Goal: Transaction & Acquisition: Book appointment/travel/reservation

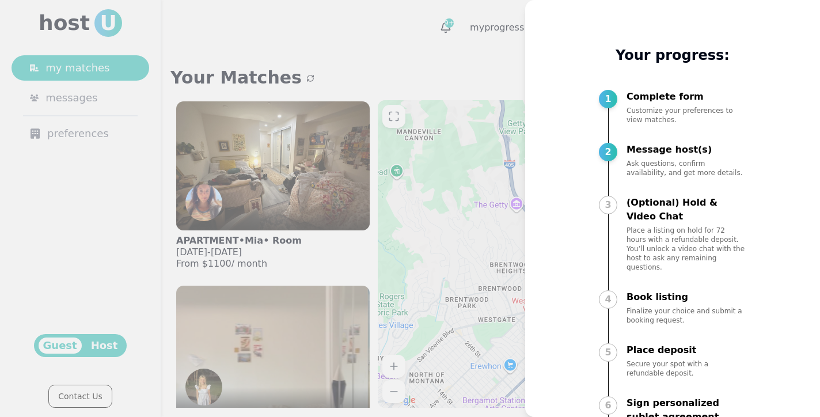
click at [361, 143] on div at bounding box center [410, 208] width 820 height 417
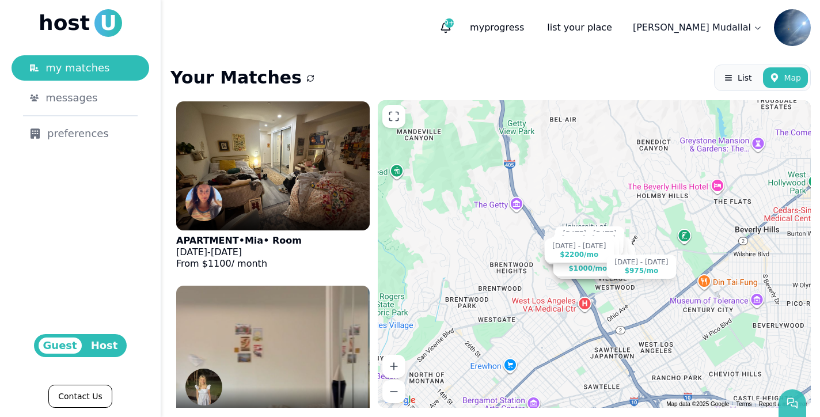
click at [791, 400] on icon "button" at bounding box center [793, 403] width 12 height 12
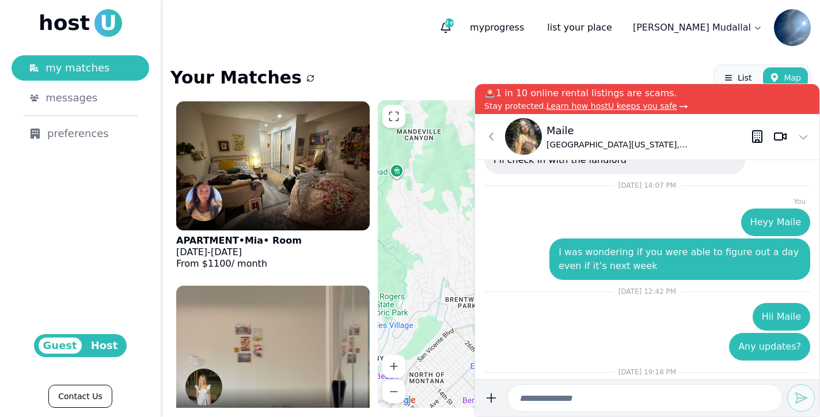
scroll to position [-320, 0]
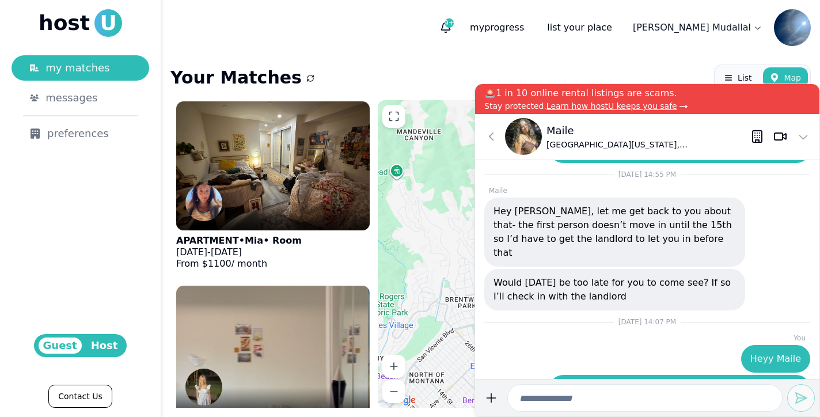
click at [532, 139] on img at bounding box center [523, 136] width 37 height 37
click at [560, 130] on p "Maile" at bounding box center [649, 131] width 204 height 16
click at [803, 137] on icon at bounding box center [804, 137] width 14 height 14
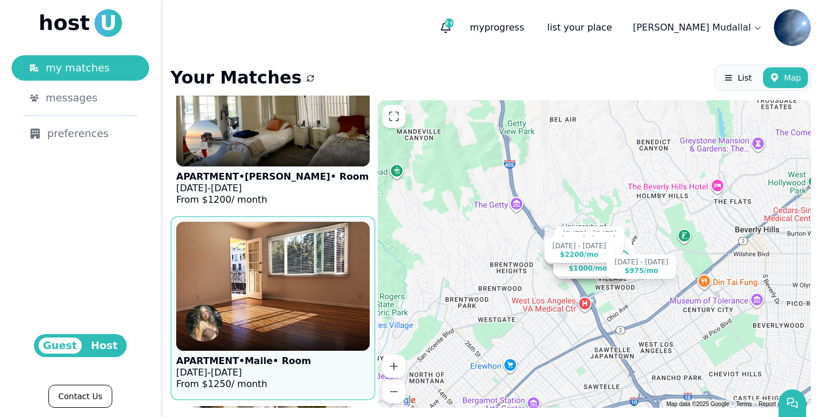
scroll to position [2629, 0]
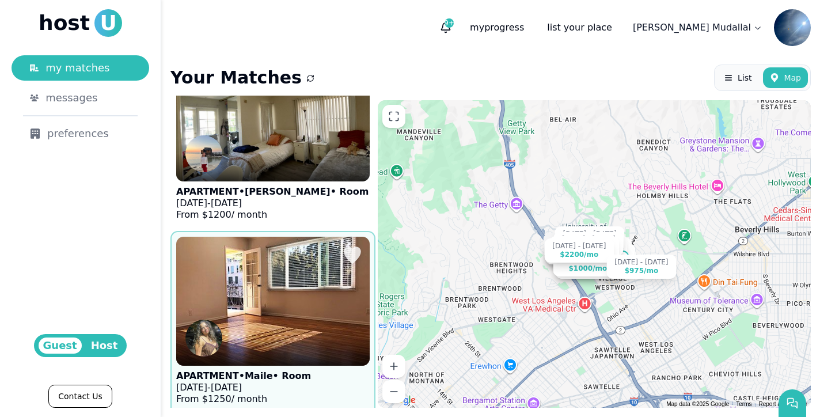
click at [263, 338] on div at bounding box center [273, 352] width 194 height 28
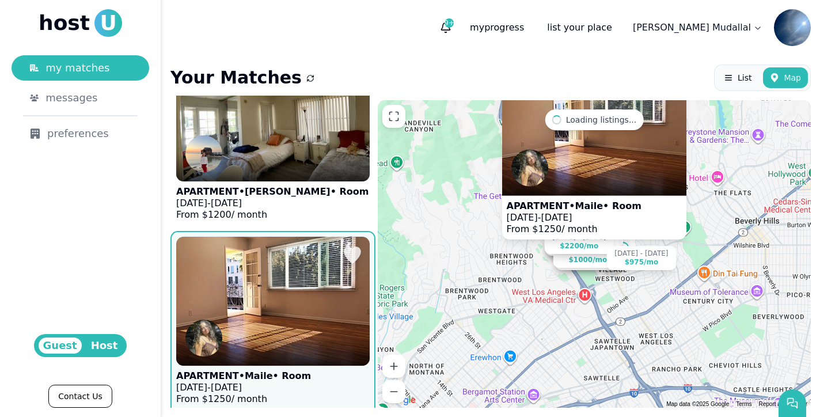
click at [231, 382] on span "Jan 1, 2026" at bounding box center [226, 387] width 31 height 11
click at [261, 370] on p "APARTMENT • Maile • Room" at bounding box center [243, 376] width 135 height 12
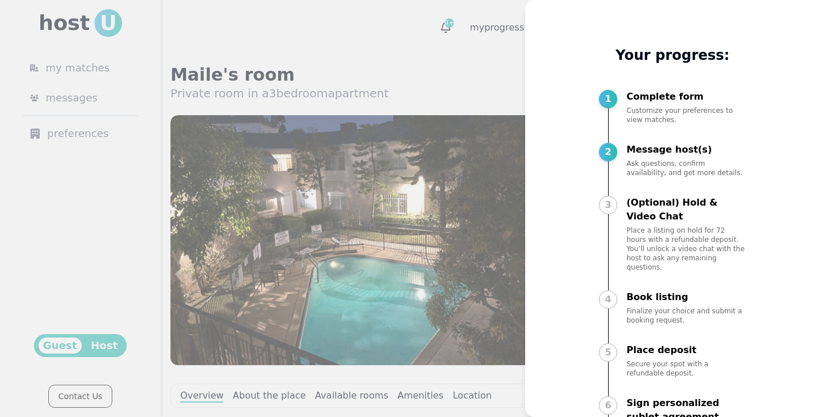
click at [395, 82] on div at bounding box center [410, 208] width 820 height 417
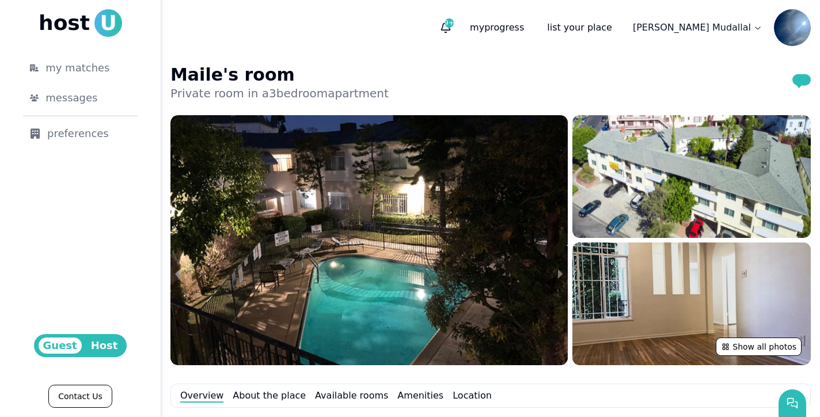
click at [661, 275] on img at bounding box center [691, 303] width 238 height 123
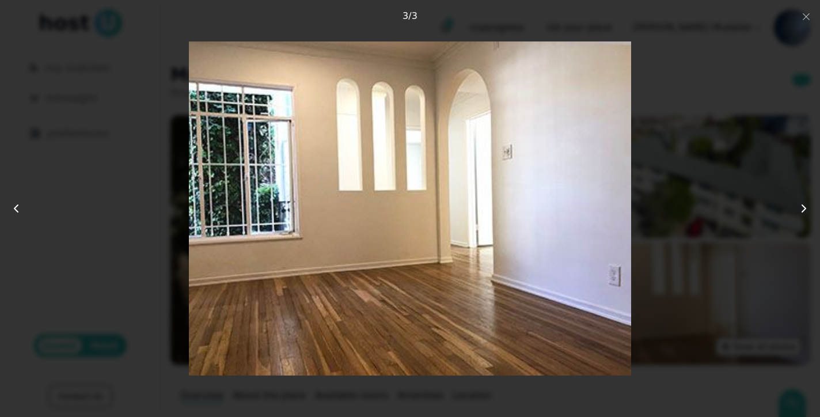
click at [810, 213] on icon at bounding box center [804, 209] width 14 height 14
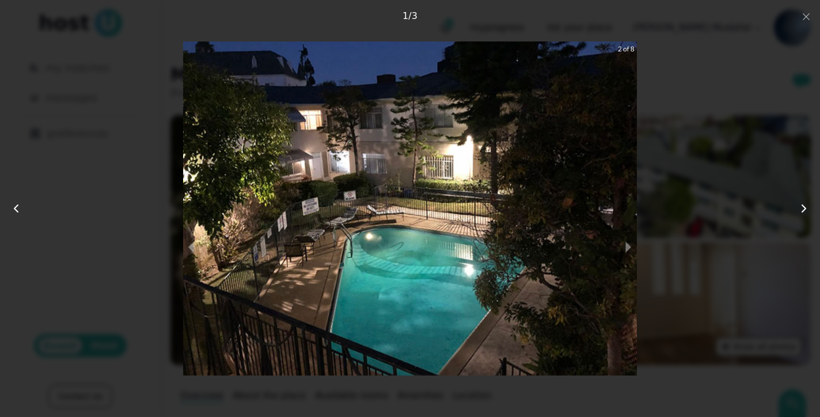
click at [805, 210] on use at bounding box center [803, 208] width 3 height 7
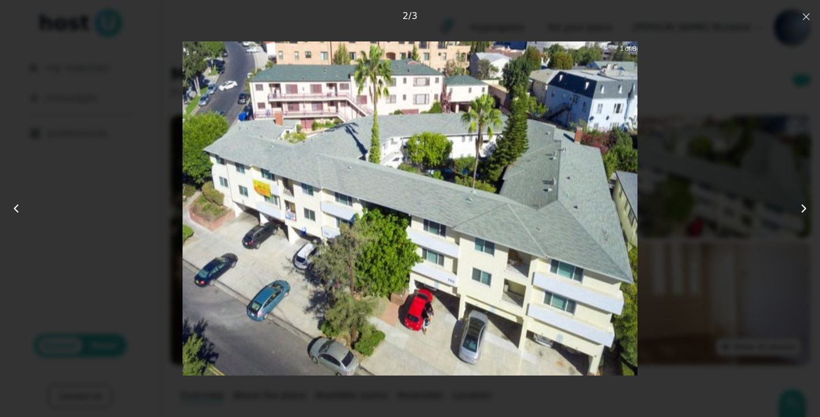
click at [807, 19] on icon "button" at bounding box center [806, 16] width 9 height 9
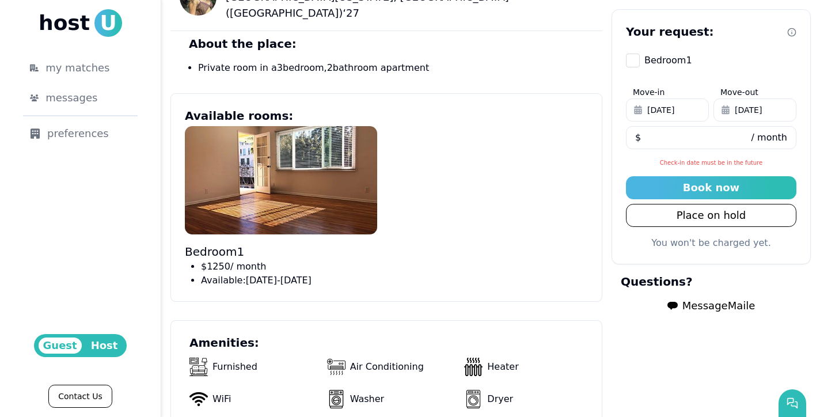
scroll to position [441, 0]
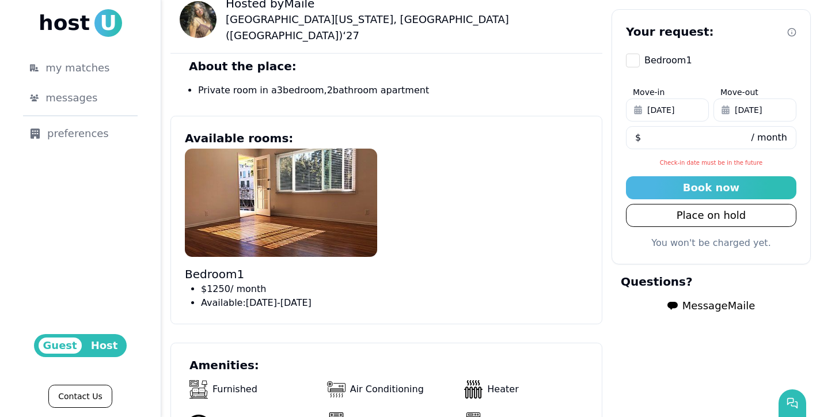
click at [260, 266] on p "Bedroom 1" at bounding box center [281, 274] width 192 height 16
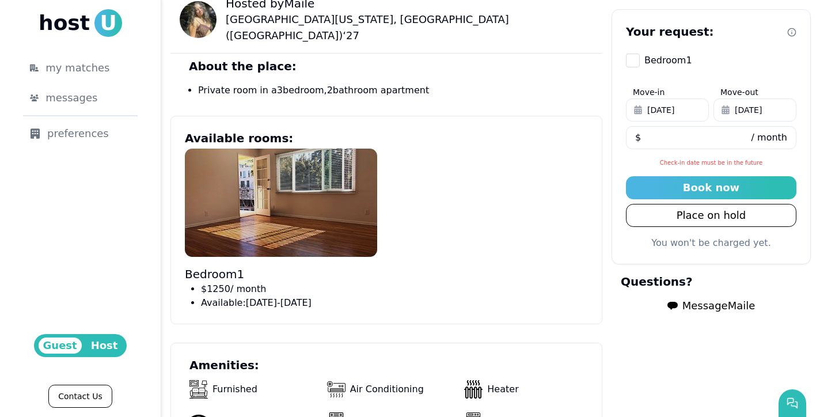
click at [300, 196] on img at bounding box center [281, 203] width 192 height 108
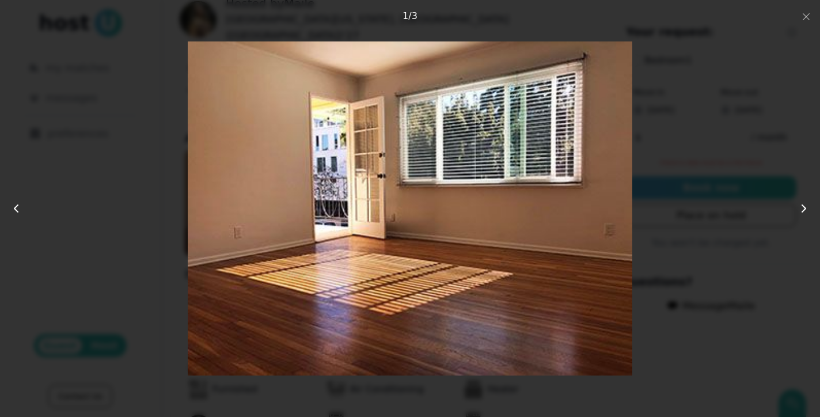
click at [806, 209] on icon at bounding box center [804, 209] width 14 height 14
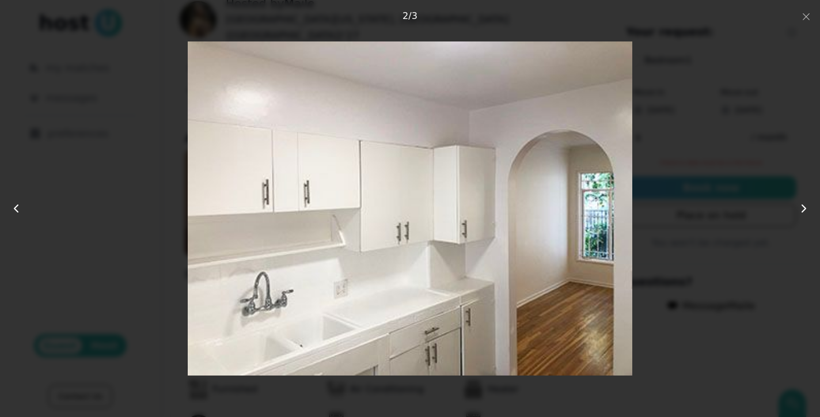
click at [805, 209] on use at bounding box center [803, 208] width 3 height 7
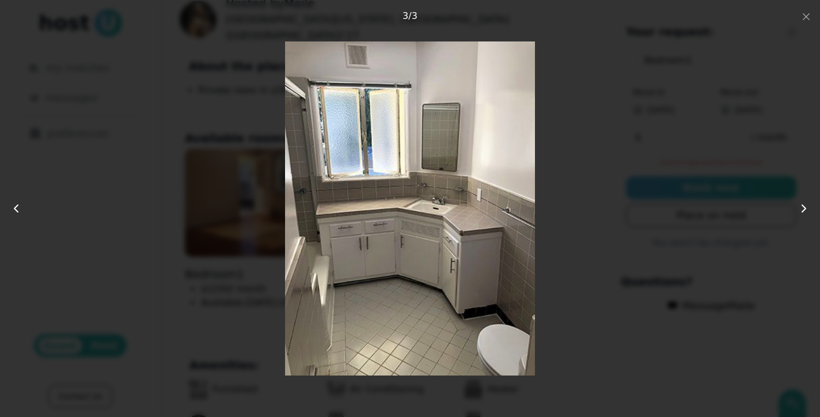
click at [805, 208] on icon at bounding box center [804, 209] width 14 height 14
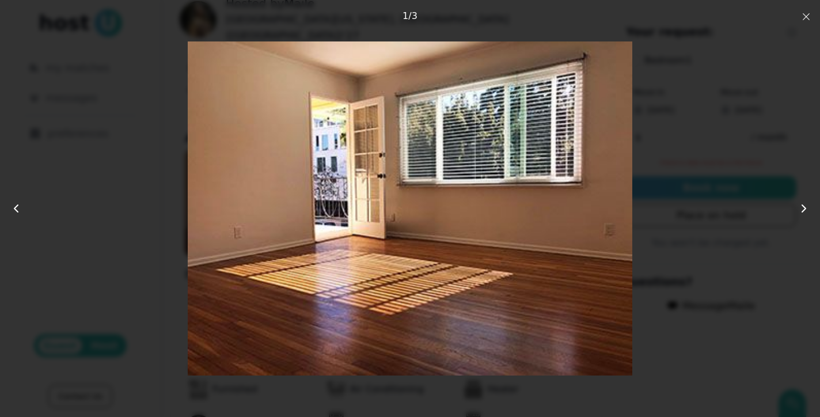
click at [810, 14] on icon "button" at bounding box center [806, 16] width 9 height 9
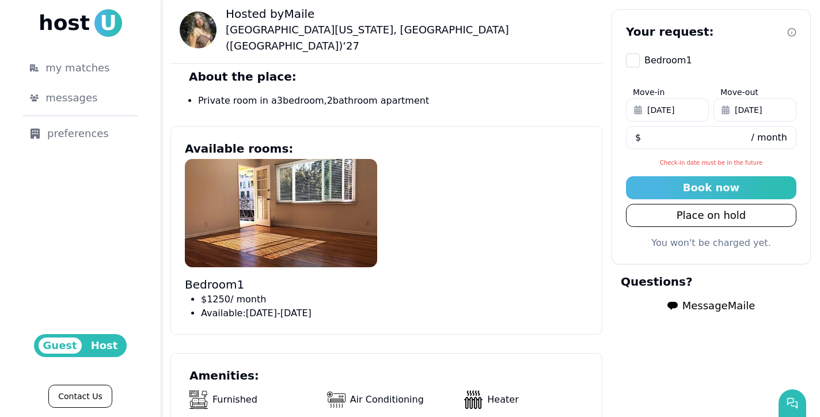
scroll to position [505, 0]
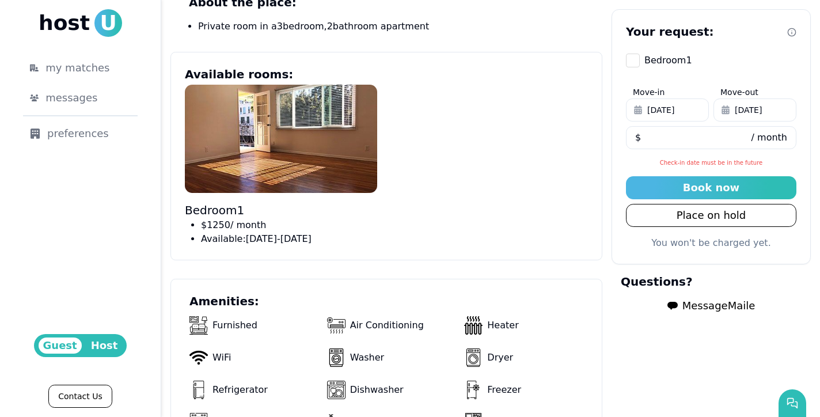
click at [702, 233] on div "Your request: Bedroom 1 Move-in Sep 8, 2025 Move-out Dec 31, 2025 **** $ / mont…" at bounding box center [711, 136] width 199 height 255
click at [700, 221] on button "Place on hold" at bounding box center [711, 215] width 170 height 23
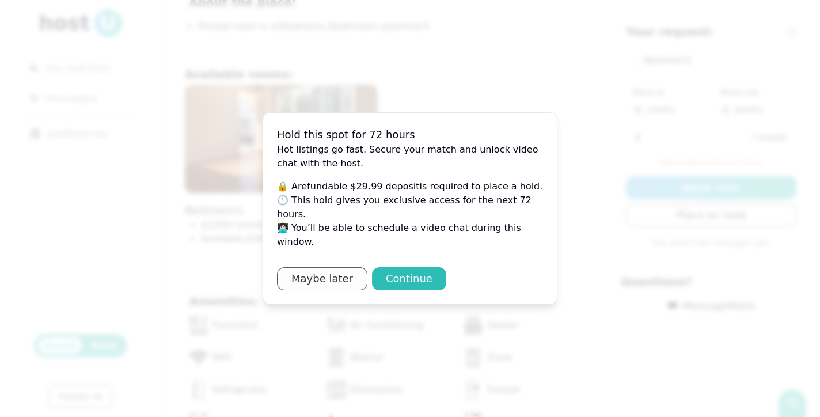
click at [340, 272] on button "Maybe later" at bounding box center [322, 278] width 90 height 23
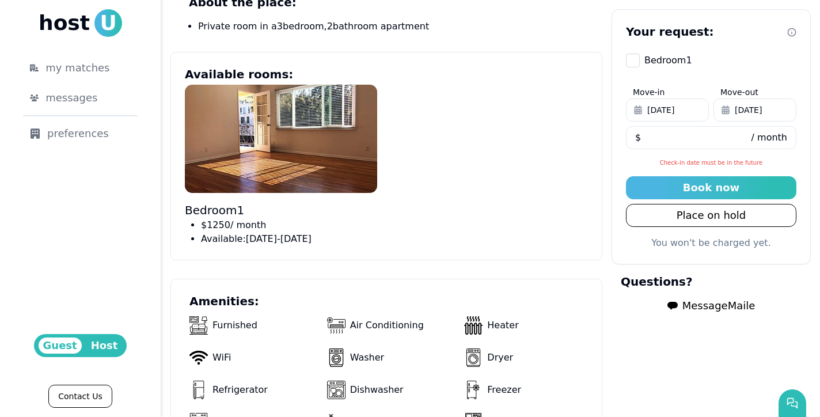
drag, startPoint x: 688, startPoint y: 195, endPoint x: 539, endPoint y: 198, distance: 148.6
click at [538, 198] on div "Hosted by Maile University of California, Los Angeles (UCLA) ‘ 27 About the pla…" at bounding box center [490, 202] width 640 height 561
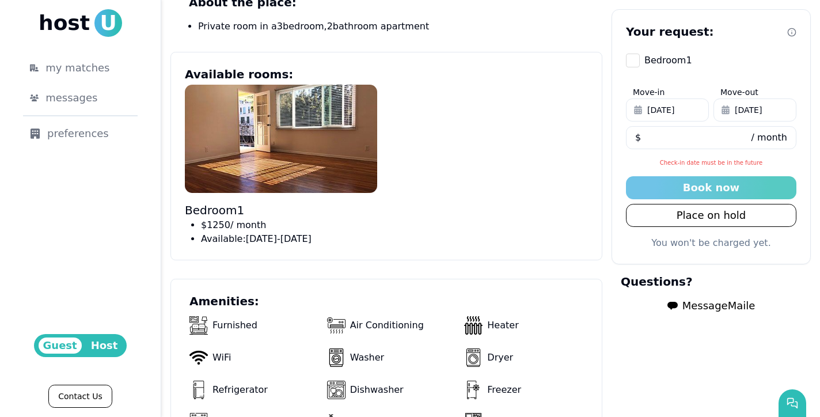
click at [652, 187] on button "Book now" at bounding box center [711, 187] width 170 height 23
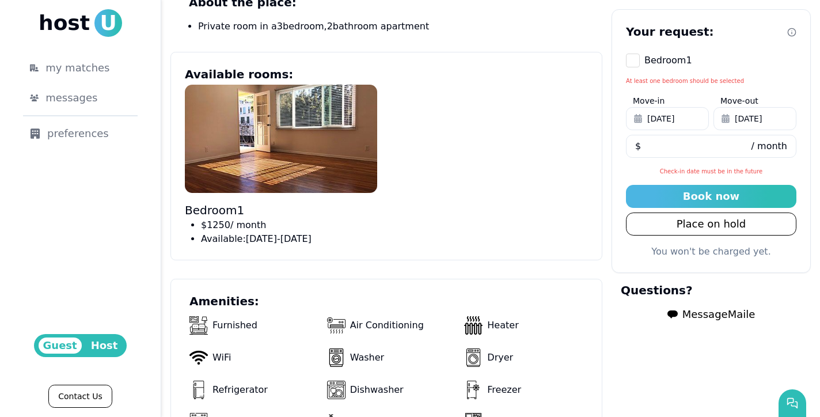
click at [626, 64] on button "Bedroom 1" at bounding box center [633, 61] width 14 height 14
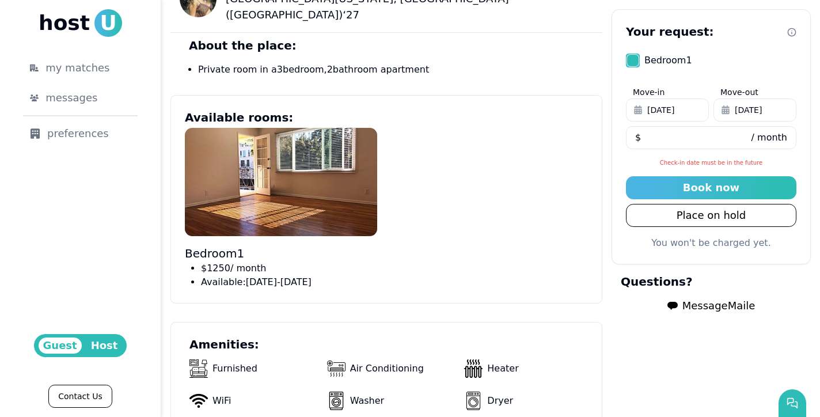
scroll to position [472, 0]
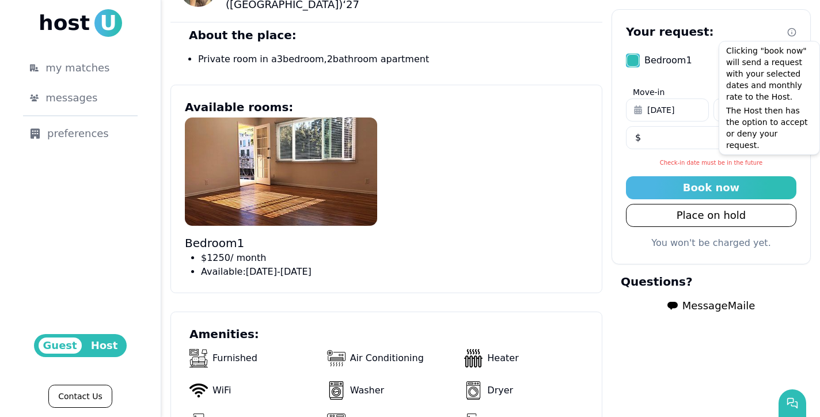
click at [787, 34] on icon at bounding box center [791, 32] width 9 height 9
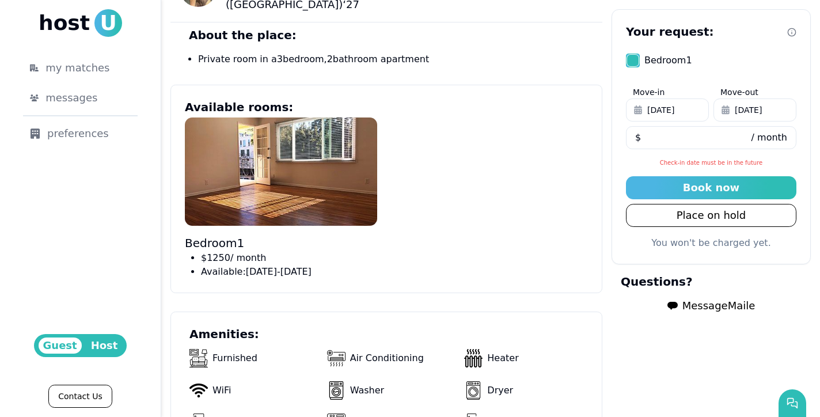
click at [787, 34] on icon at bounding box center [791, 32] width 9 height 9
click at [788, 35] on use at bounding box center [791, 31] width 7 height 7
click at [788, 32] on use at bounding box center [791, 31] width 7 height 7
click at [488, 165] on div "Bedroom 1 $ 1250 / month Available: September 08 - January 01" at bounding box center [386, 197] width 403 height 161
click at [787, 31] on icon at bounding box center [791, 32] width 9 height 9
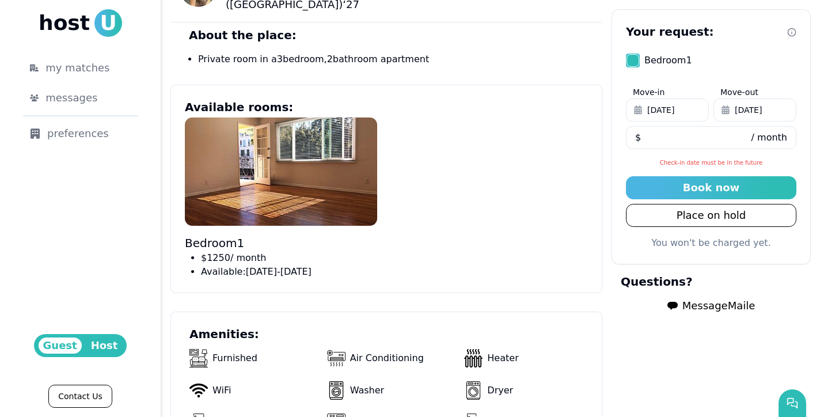
click at [787, 32] on icon at bounding box center [791, 32] width 9 height 9
click at [783, 74] on div "Your request: Bedroom 1 Move-in Sep 1, 2025 Move-out Dec 31, 2025 **** $ / mont…" at bounding box center [711, 136] width 199 height 255
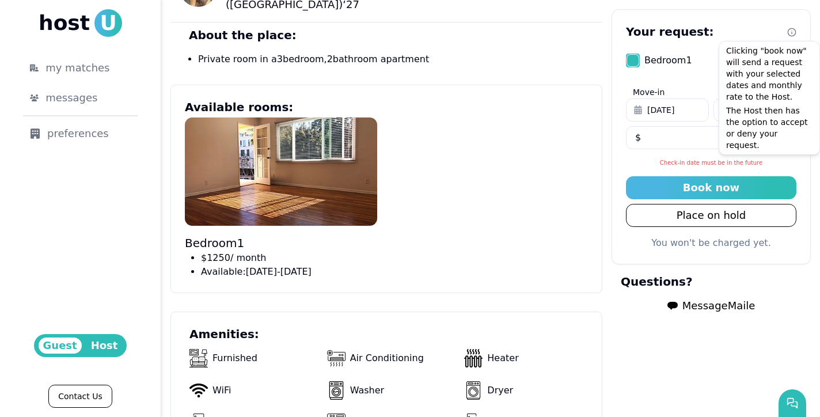
click at [787, 33] on icon at bounding box center [791, 32] width 9 height 9
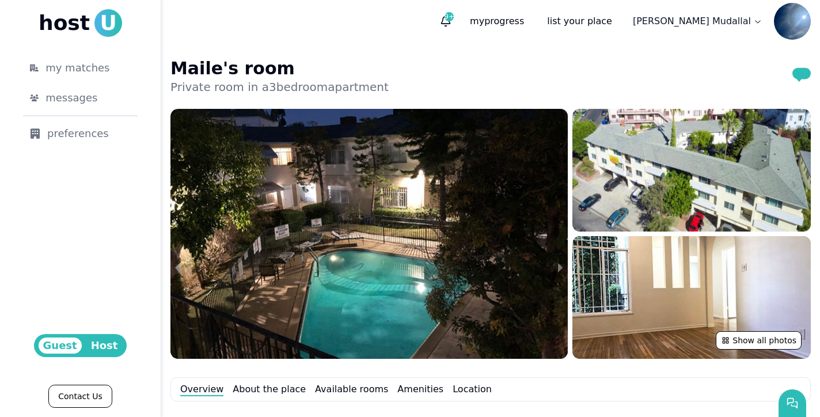
scroll to position [0, 0]
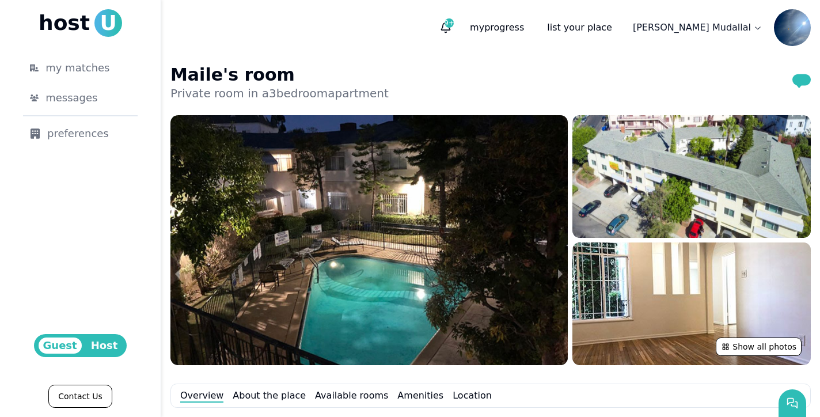
click at [787, 33] on img at bounding box center [792, 27] width 37 height 37
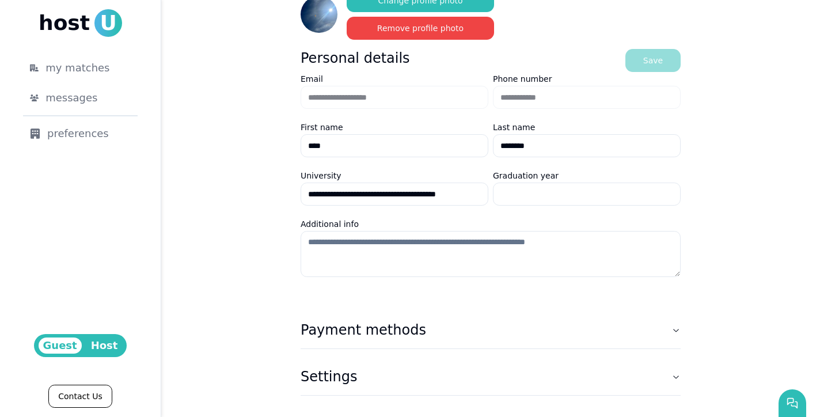
scroll to position [126, 0]
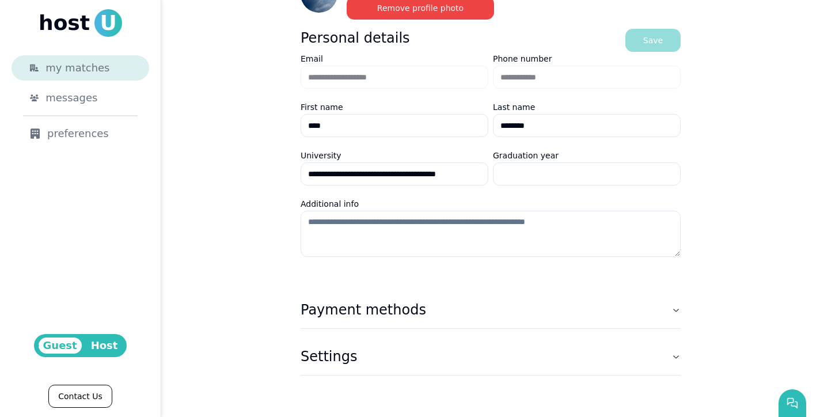
click at [84, 74] on span "my matches" at bounding box center [77, 68] width 64 height 16
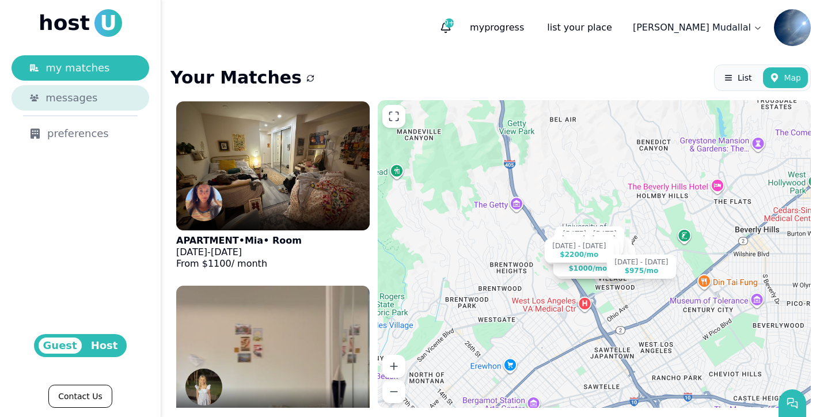
click at [84, 99] on span "messages" at bounding box center [71, 98] width 52 height 16
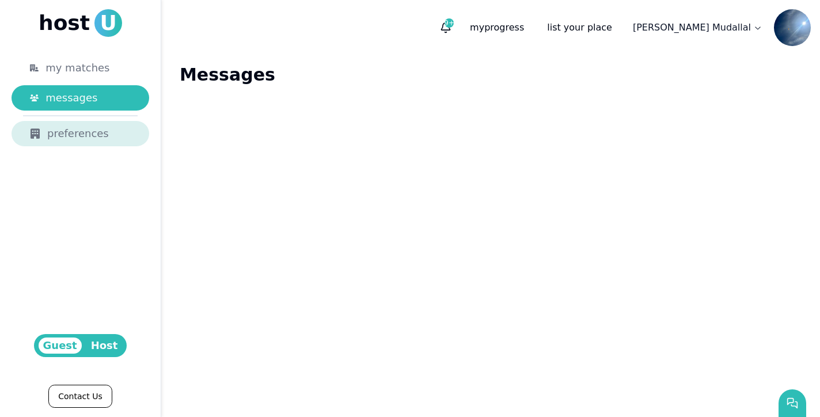
click at [85, 131] on div "preferences" at bounding box center [80, 134] width 101 height 16
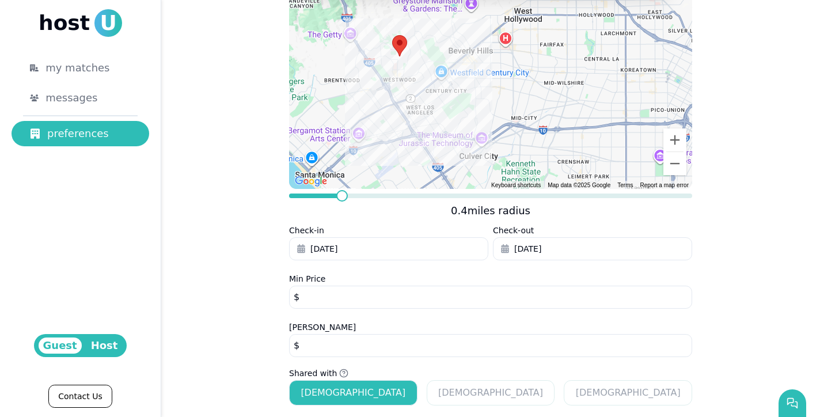
scroll to position [194, 0]
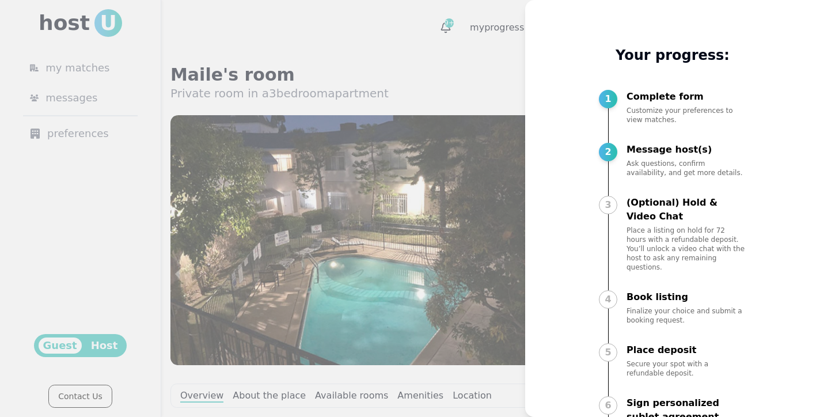
click at [432, 120] on div at bounding box center [410, 208] width 820 height 417
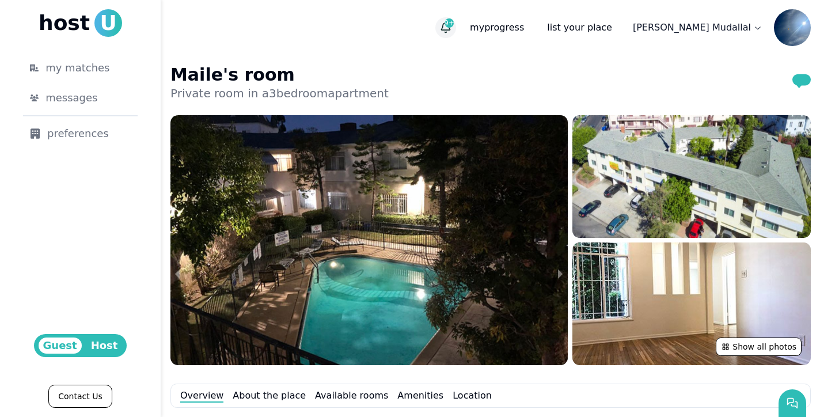
click at [447, 32] on icon "button" at bounding box center [446, 32] width 2 height 1
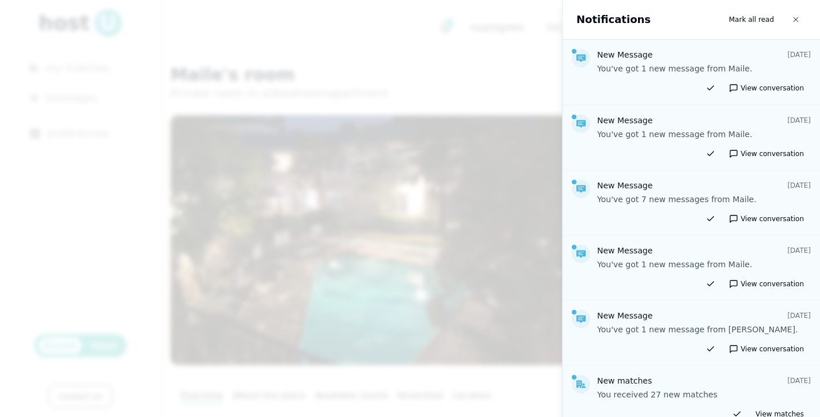
click at [658, 68] on p "You've got 1 new message from Maile." at bounding box center [704, 69] width 214 height 12
click at [583, 62] on icon at bounding box center [580, 58] width 9 height 9
click at [700, 74] on p "You've got 1 new message from Maile." at bounding box center [704, 69] width 214 height 12
click at [737, 77] on div "New Message [DATE] You've got 1 new message from Maile. View conversation" at bounding box center [691, 72] width 257 height 65
click at [737, 84] on button "View conversation" at bounding box center [766, 88] width 89 height 14
